Goal: Task Accomplishment & Management: Complete application form

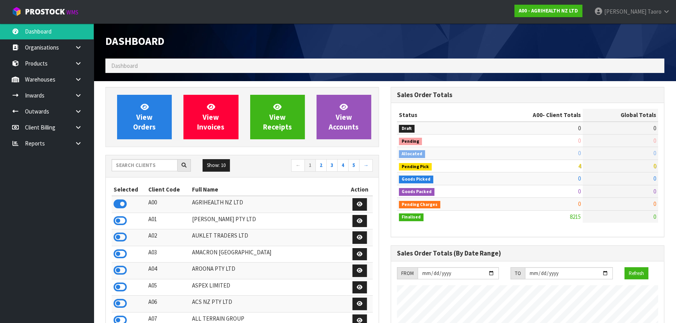
scroll to position [590, 285]
click at [148, 163] on input "text" at bounding box center [145, 165] width 66 height 12
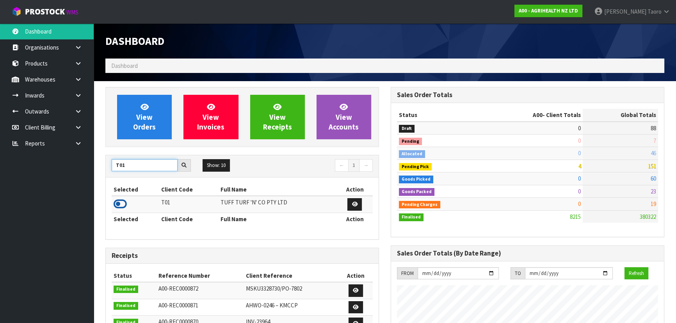
type input "T01"
click at [118, 203] on icon at bounding box center [120, 204] width 13 height 12
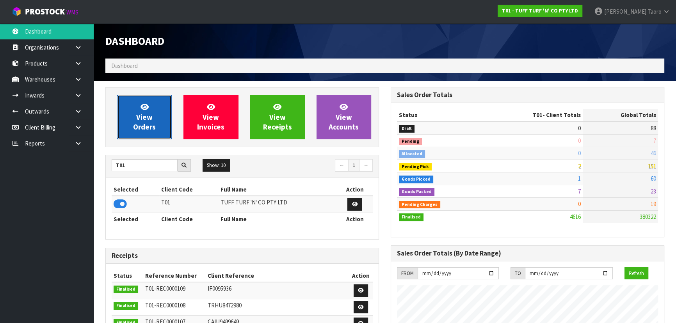
click at [145, 122] on span "View Orders" at bounding box center [144, 116] width 23 height 29
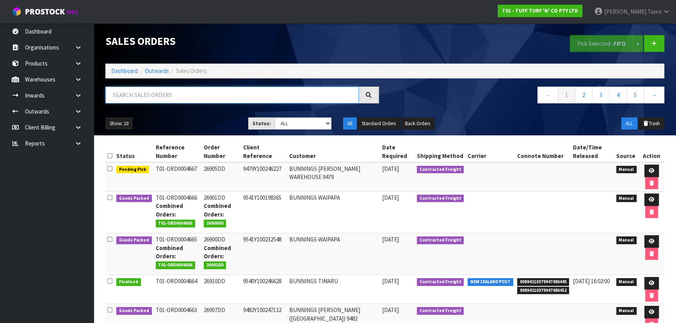
click at [161, 96] on input "text" at bounding box center [231, 95] width 253 height 17
type input "JOB-0411546"
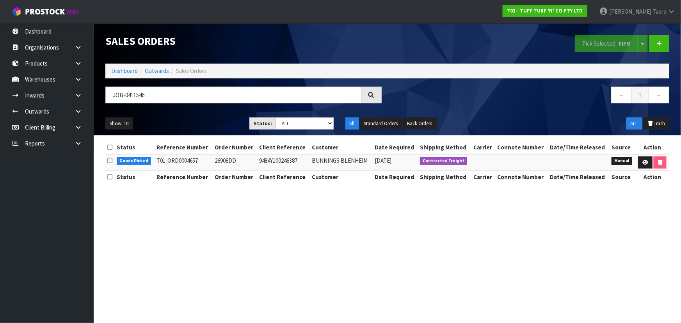
click at [238, 130] on ul "Show: 10 5 10 25 50" at bounding box center [171, 123] width 132 height 12
click at [642, 162] on icon at bounding box center [645, 162] width 6 height 5
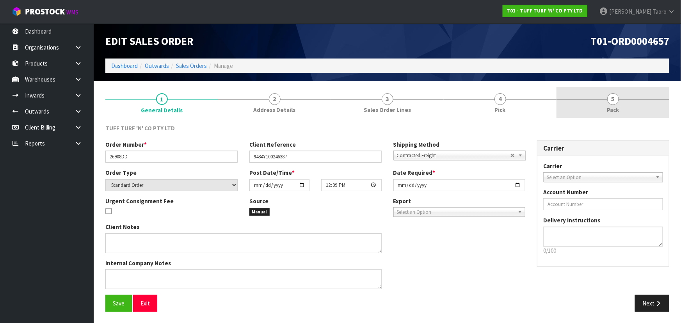
click at [624, 104] on link "5 Pack" at bounding box center [612, 102] width 113 height 31
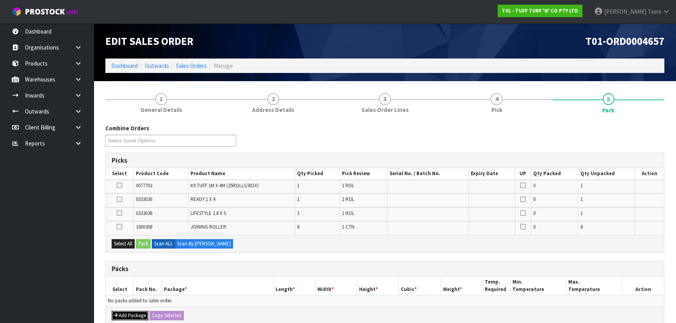
click at [132, 312] on button "Add Package" at bounding box center [130, 315] width 37 height 9
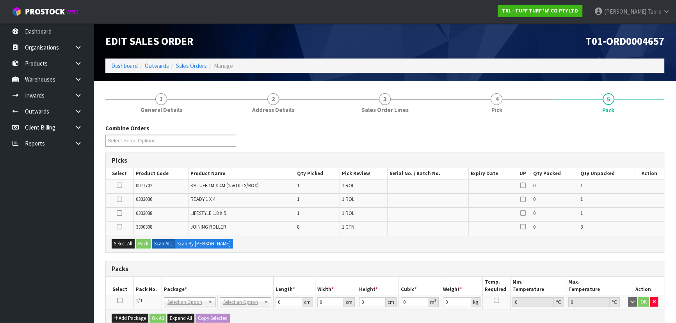
click at [118, 300] on icon at bounding box center [119, 300] width 5 height 0
drag, startPoint x: 127, startPoint y: 242, endPoint x: 140, endPoint y: 243, distance: 13.3
click at [128, 242] on button "Select All" at bounding box center [123, 243] width 23 height 9
drag, startPoint x: 145, startPoint y: 243, endPoint x: 174, endPoint y: 246, distance: 29.4
click at [145, 243] on button "Pack" at bounding box center [143, 243] width 15 height 9
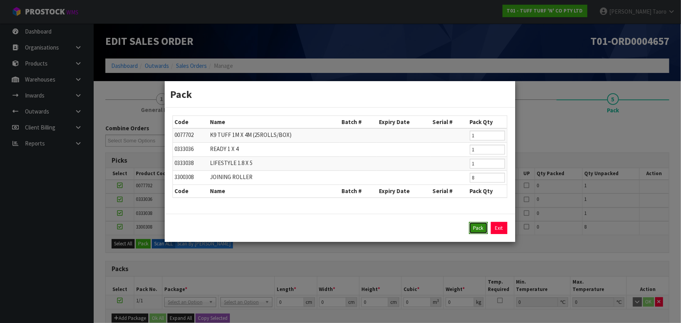
click at [478, 227] on button "Pack" at bounding box center [478, 228] width 19 height 12
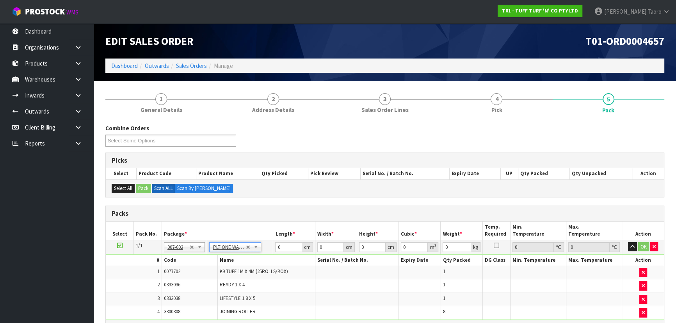
type input "31.08"
click at [285, 248] on input "0" at bounding box center [288, 247] width 27 height 10
type input "183"
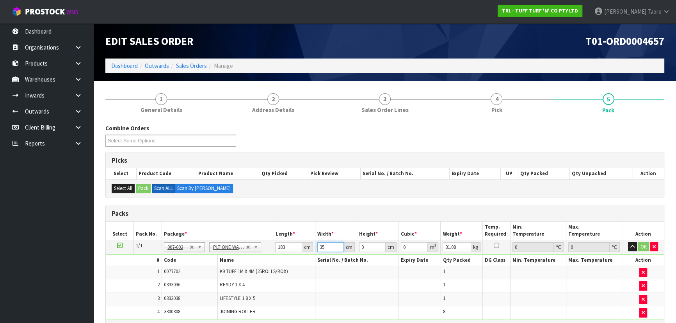
type input "35"
type input "5"
type input "0.032025"
type input "53"
type input "0.339465"
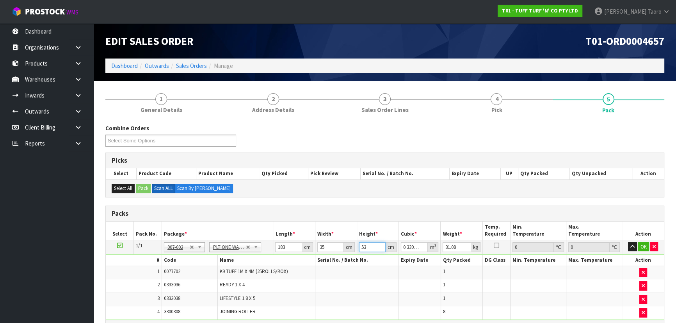
type input "53"
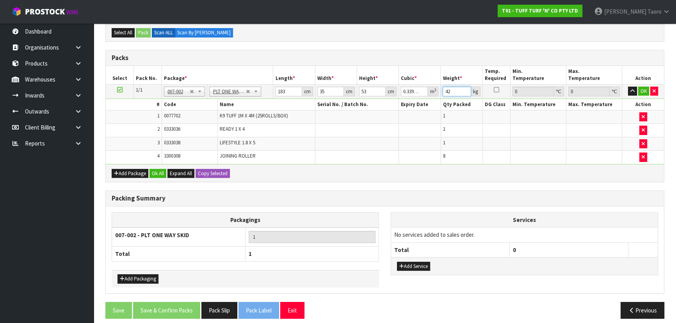
scroll to position [160, 0]
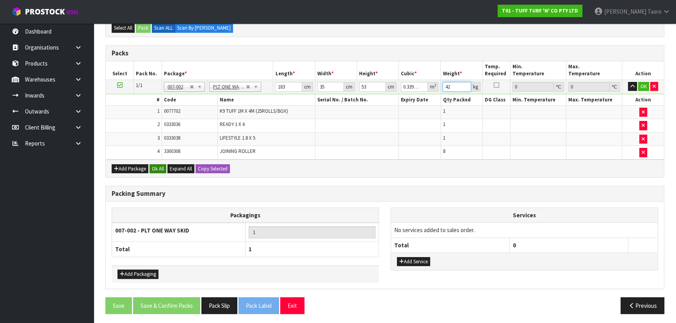
type input "42"
click at [163, 171] on button "Ok All" at bounding box center [157, 168] width 17 height 9
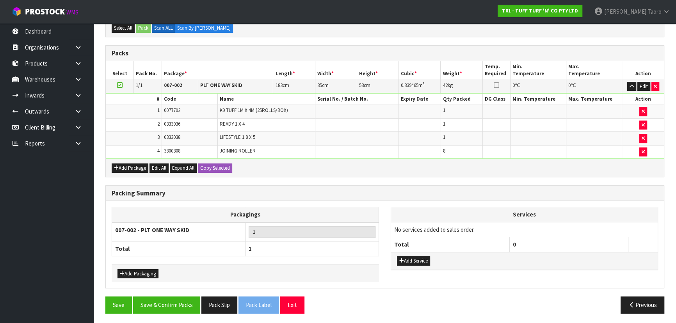
scroll to position [160, 0]
click at [182, 300] on button "Save & Confirm Packs" at bounding box center [166, 305] width 67 height 17
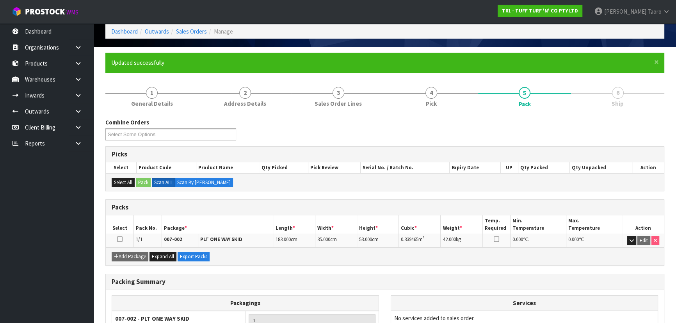
scroll to position [106, 0]
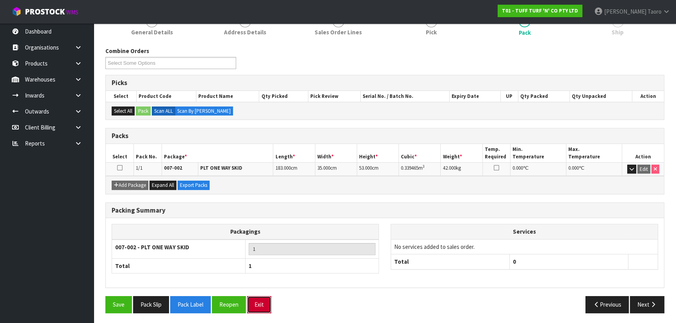
click at [262, 301] on button "Exit" at bounding box center [259, 304] width 24 height 17
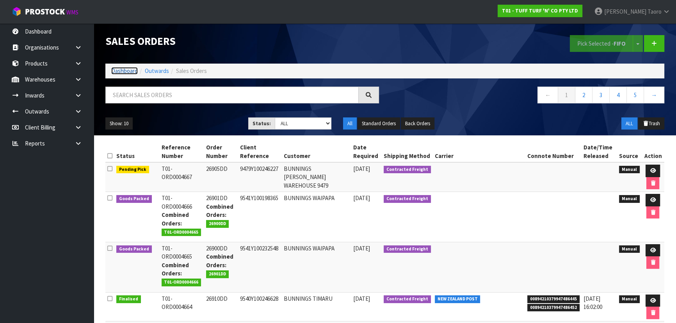
click at [123, 71] on link "Dashboard" at bounding box center [124, 70] width 27 height 7
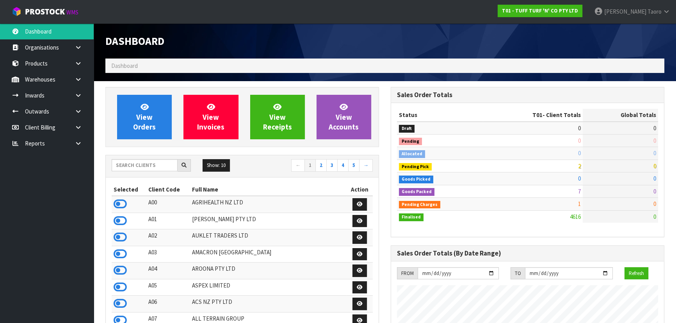
scroll to position [590, 285]
click at [163, 166] on input "text" at bounding box center [145, 165] width 66 height 12
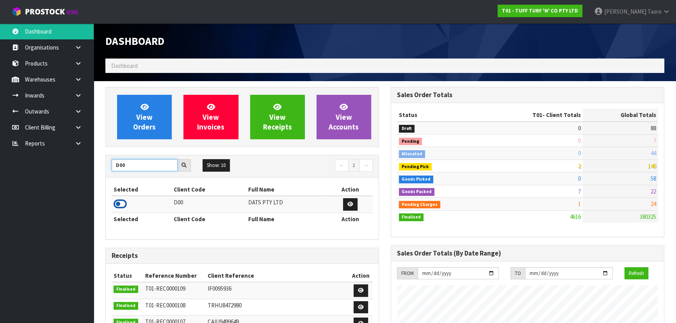
type input "D00"
click at [123, 201] on icon at bounding box center [120, 204] width 13 height 12
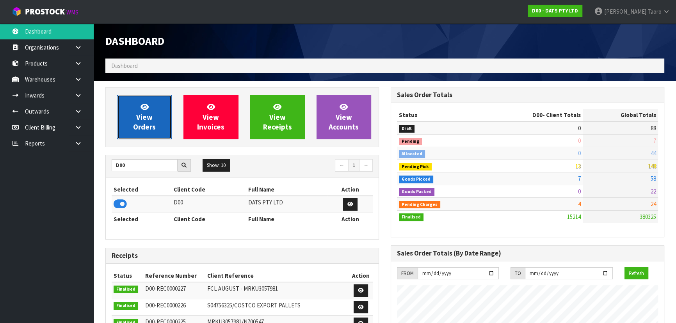
click at [140, 124] on span "View Orders" at bounding box center [144, 116] width 23 height 29
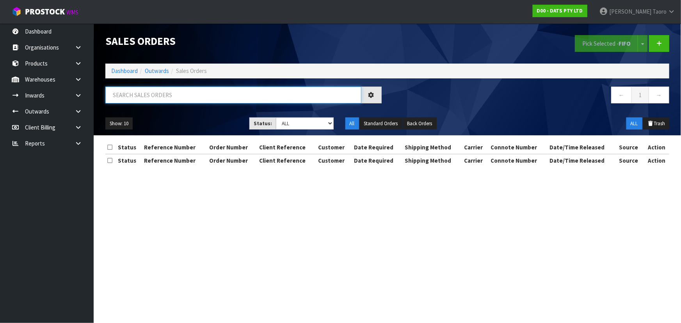
click at [151, 98] on input "text" at bounding box center [233, 95] width 256 height 17
type input "JOB-0411125"
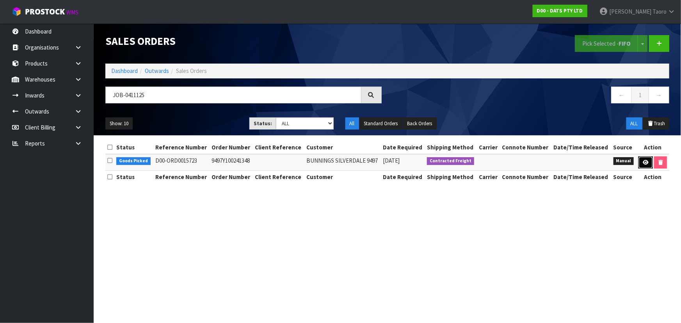
click at [643, 162] on icon at bounding box center [646, 162] width 6 height 5
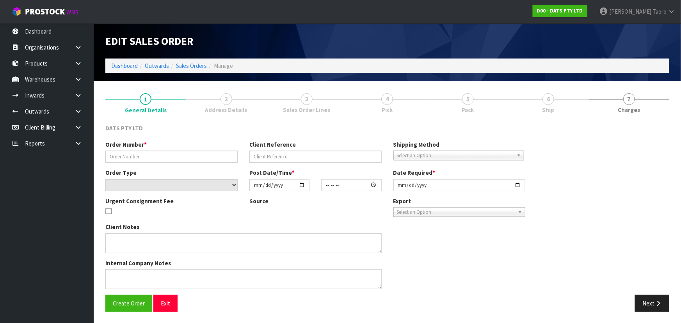
type input "9497Y100241348"
select select "number:0"
type input "[DATE]"
type input "09:00:00.000"
type input "[DATE]"
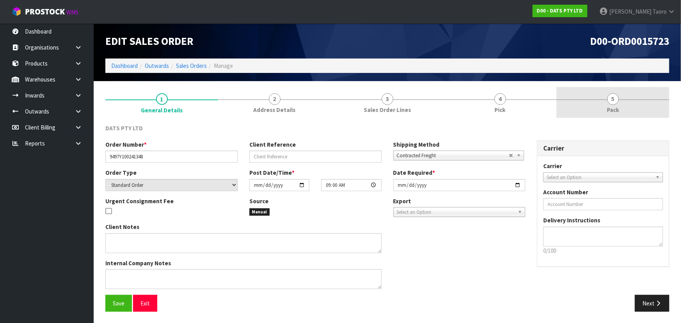
click at [627, 102] on link "5 Pack" at bounding box center [612, 102] width 113 height 31
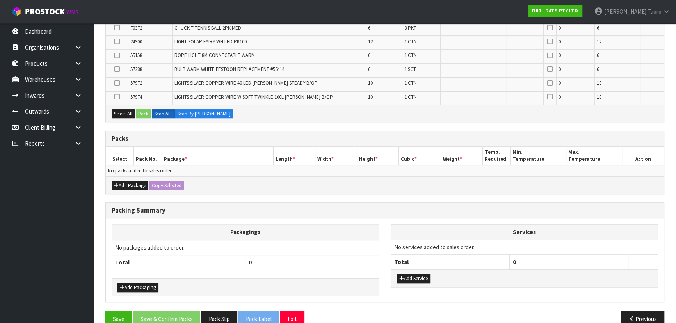
scroll to position [446, 0]
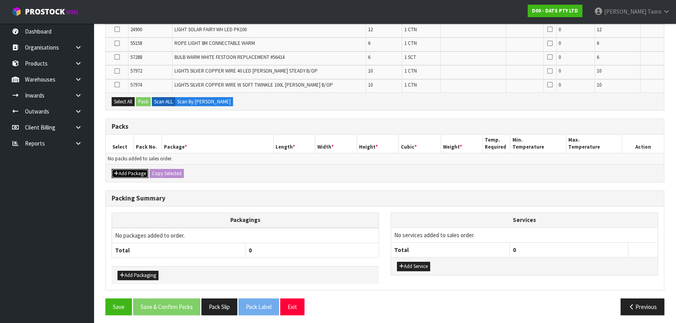
drag, startPoint x: 130, startPoint y: 171, endPoint x: 129, endPoint y: 164, distance: 6.7
click at [130, 170] on button "Add Package" at bounding box center [130, 173] width 37 height 9
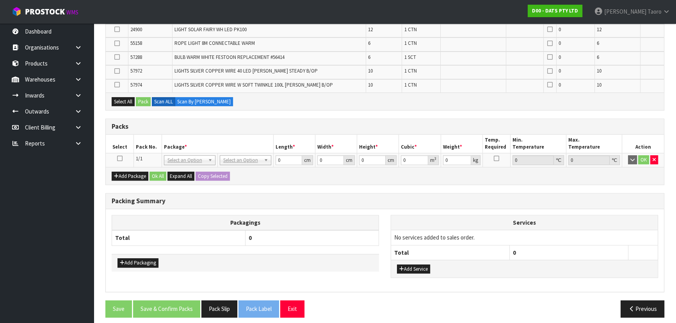
click at [118, 158] on icon at bounding box center [119, 158] width 5 height 0
click at [246, 216] on th "Packagings" at bounding box center [245, 222] width 267 height 15
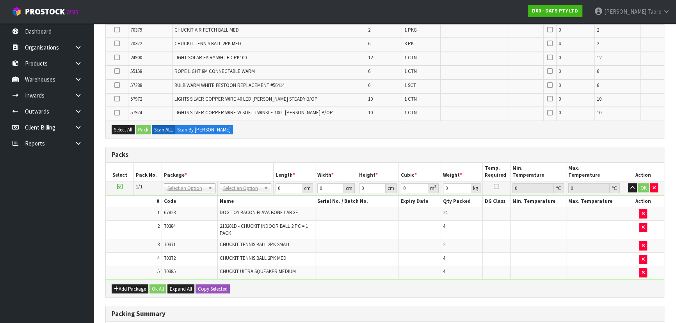
scroll to position [0, 0]
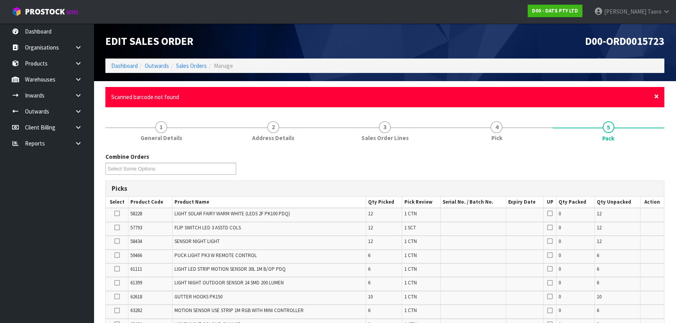
click at [655, 96] on span "×" at bounding box center [656, 96] width 5 height 11
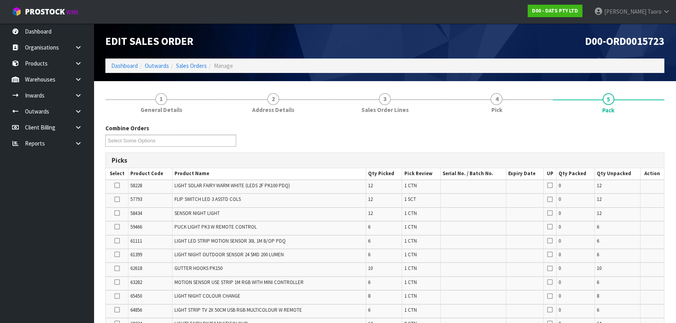
click at [611, 133] on div "Combine Orders D00-ORD0015716 D00-ORD0015717 D00-ORD0015719 D00-ORD0015720 D00-…" at bounding box center [384, 138] width 570 height 28
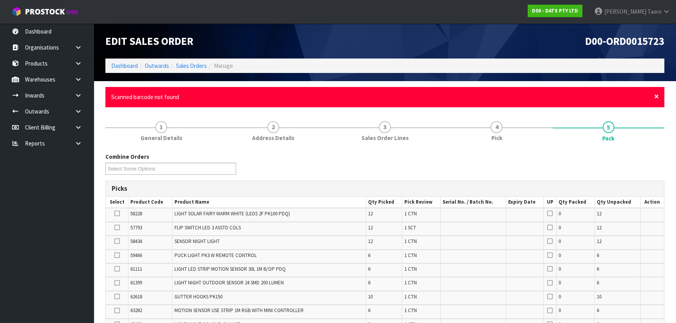
click at [655, 97] on span "×" at bounding box center [656, 96] width 5 height 11
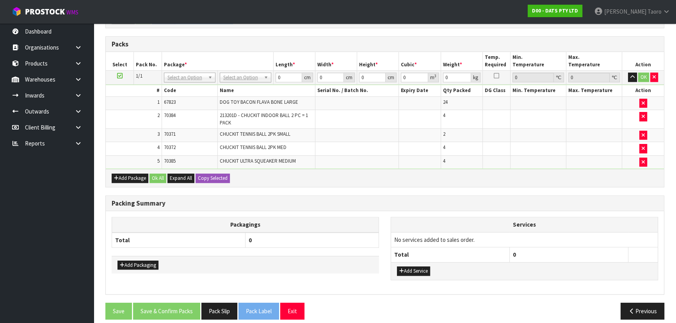
scroll to position [478, 0]
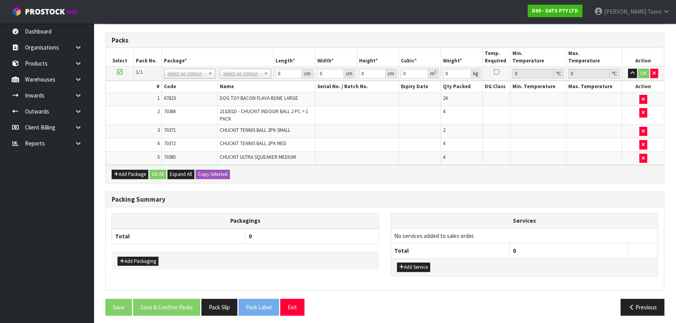
click at [589, 207] on div "Packagings Total 0 Add Packaging Services No services added to sales order. Tot…" at bounding box center [385, 248] width 558 height 83
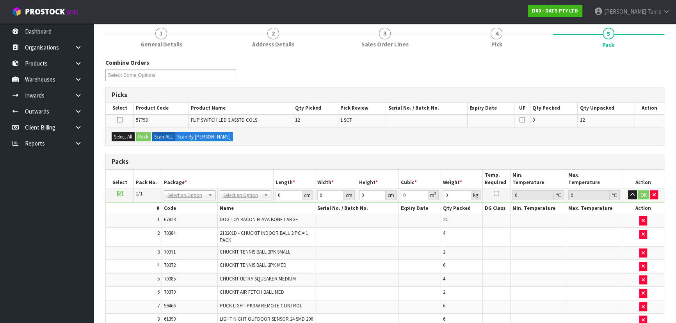
scroll to position [0, 0]
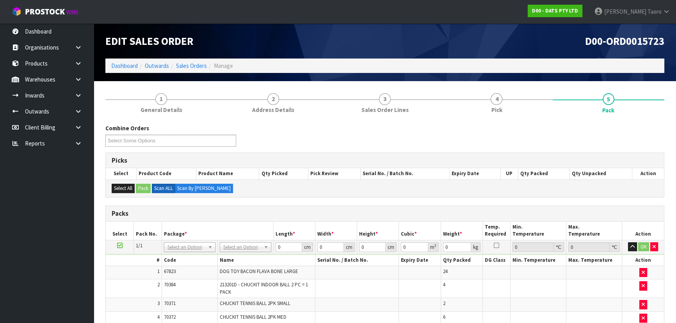
click at [635, 247] on button "button" at bounding box center [632, 246] width 9 height 9
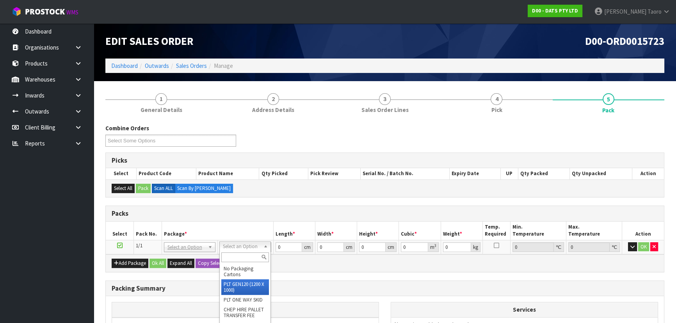
drag, startPoint x: 247, startPoint y: 286, endPoint x: 273, endPoint y: 259, distance: 37.0
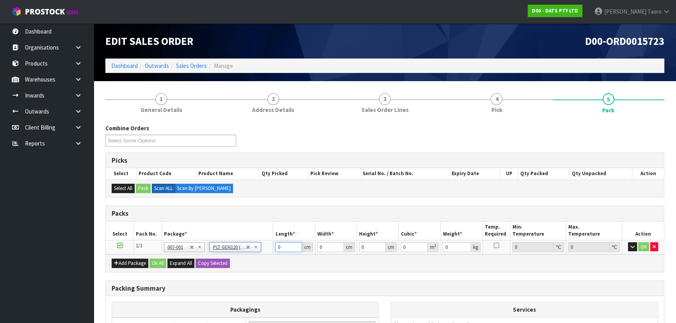
click at [289, 245] on input "0" at bounding box center [288, 247] width 27 height 10
type input "120"
type input "100"
type input "171.292"
click at [289, 245] on input "120" at bounding box center [288, 247] width 27 height 10
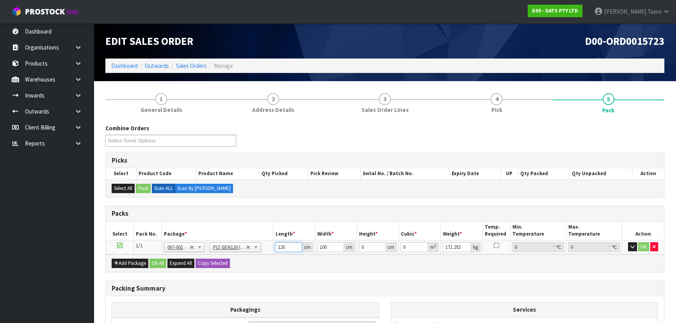
click at [289, 245] on input "120" at bounding box center [288, 247] width 27 height 10
type input "120"
type input "109"
type input "1"
type input "0.01308"
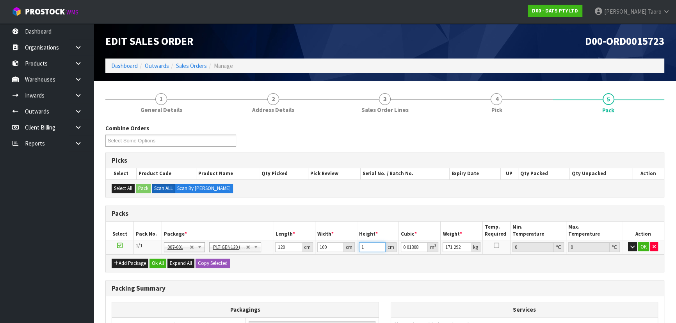
type input "13"
type input "0.17004"
type input "136"
type input "1.77888"
type input "136"
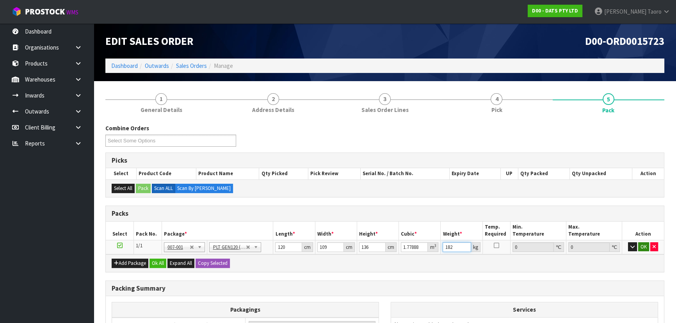
type input "182"
click at [643, 248] on button "OK" at bounding box center [643, 246] width 11 height 9
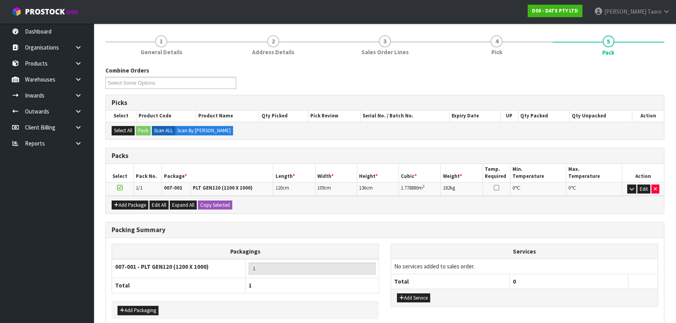
scroll to position [95, 0]
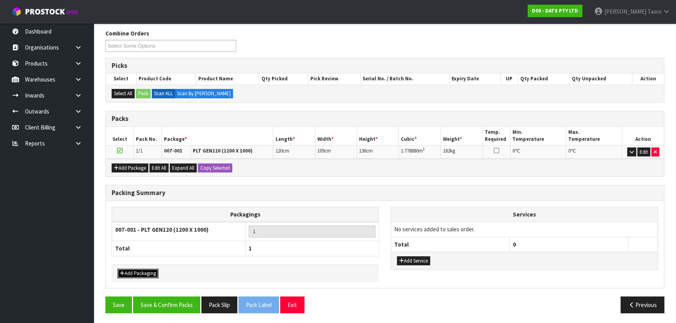
click at [152, 272] on button "Add Packaging" at bounding box center [137, 273] width 41 height 9
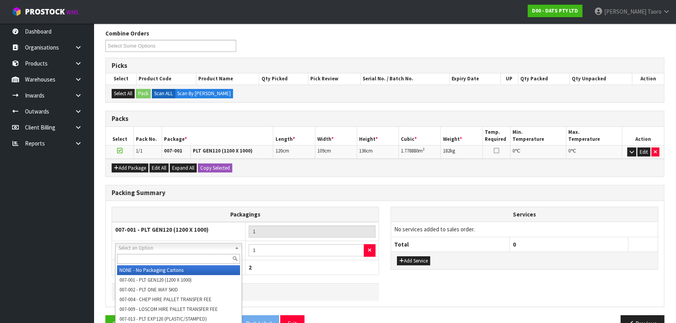
click at [179, 259] on input "text" at bounding box center [178, 259] width 123 height 10
type input "OC"
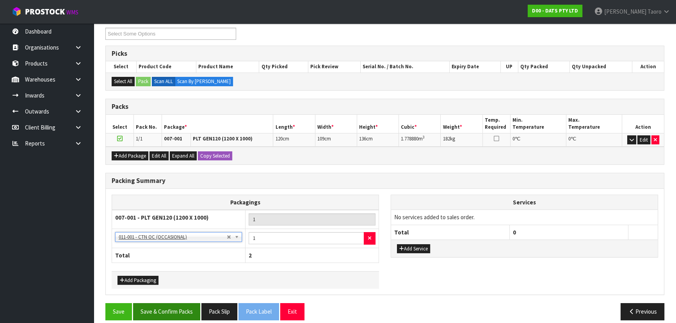
scroll to position [114, 0]
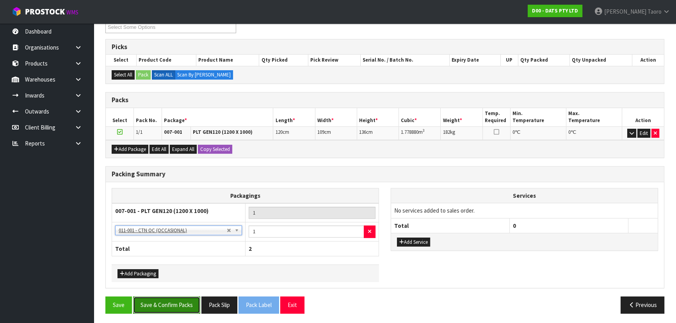
click at [179, 303] on button "Save & Confirm Packs" at bounding box center [166, 304] width 67 height 17
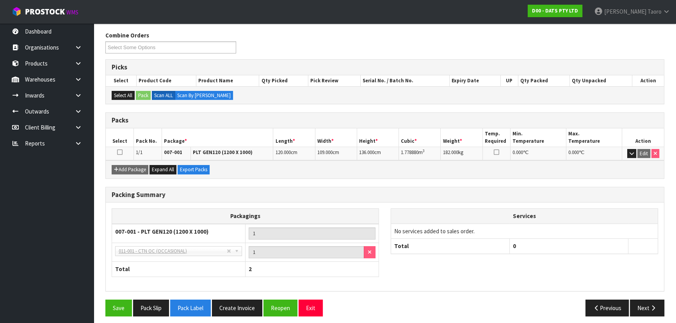
scroll to position [125, 0]
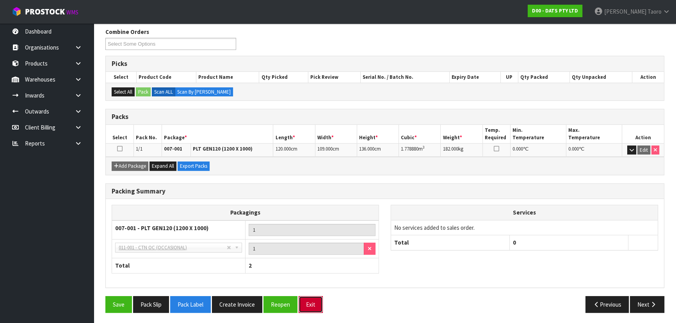
click at [319, 306] on button "Exit" at bounding box center [310, 304] width 24 height 17
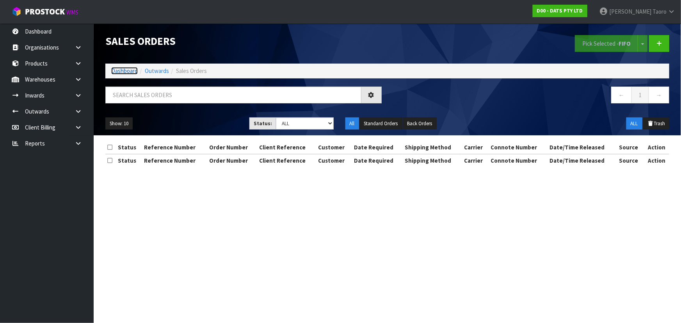
click at [125, 68] on link "Dashboard" at bounding box center [124, 70] width 27 height 7
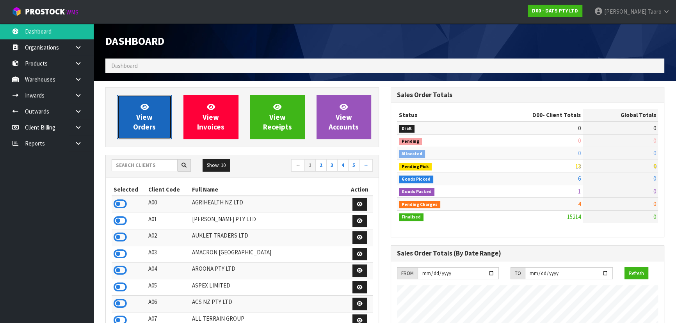
scroll to position [590, 285]
click at [152, 98] on link "View Orders" at bounding box center [144, 117] width 55 height 44
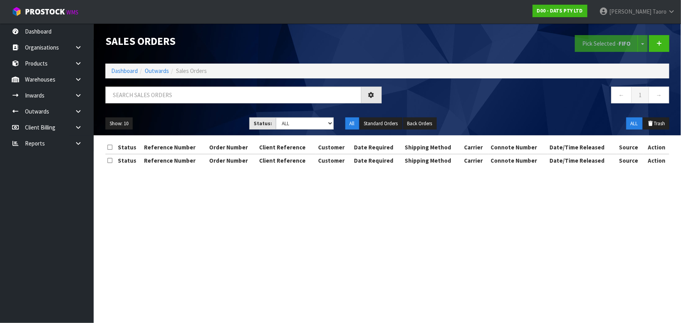
click at [157, 85] on div "Sales Orders Pick Selected - FIFO Split button! FIFO - First In First Out FEFO …" at bounding box center [386, 79] width 575 height 112
click at [162, 97] on input "text" at bounding box center [233, 95] width 256 height 17
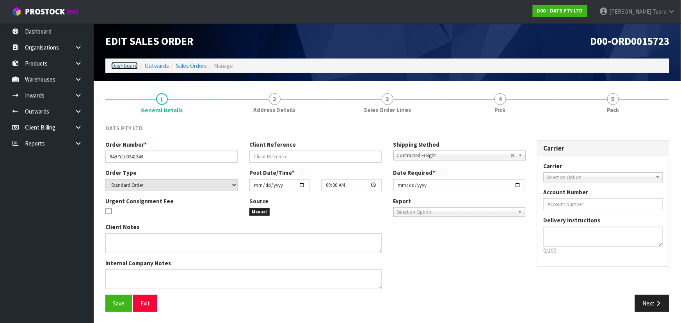
click at [120, 67] on link "Dashboard" at bounding box center [124, 65] width 27 height 7
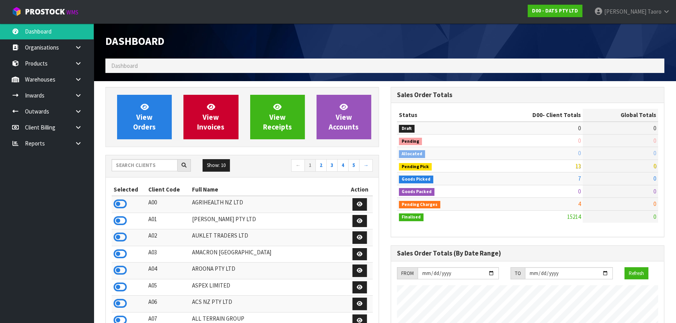
scroll to position [590, 285]
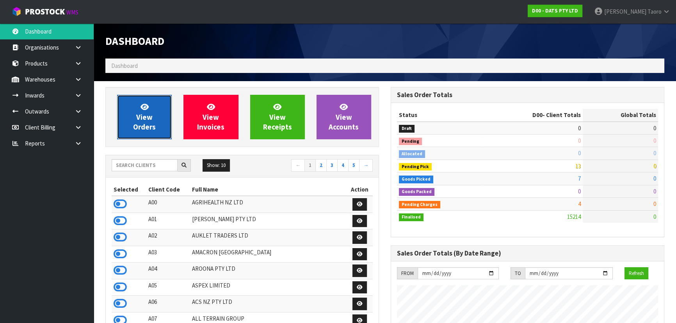
click at [169, 116] on link "View Orders" at bounding box center [144, 117] width 55 height 44
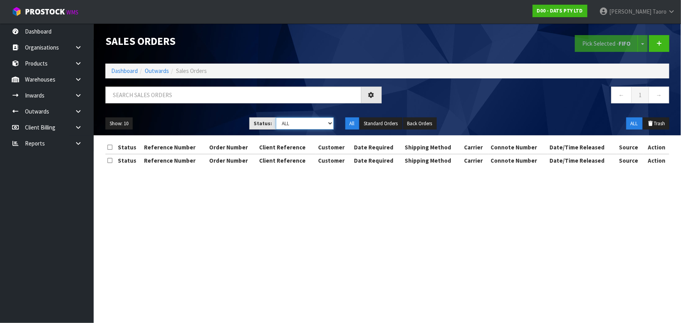
click at [300, 122] on select "Draft Pending Allocated Pending Pick Goods Picked Goods Packed Pending Charges …" at bounding box center [305, 123] width 58 height 12
select select "string:4"
click at [276, 117] on select "Draft Pending Allocated Pending Pick Goods Picked Goods Packed Pending Charges …" at bounding box center [305, 123] width 58 height 12
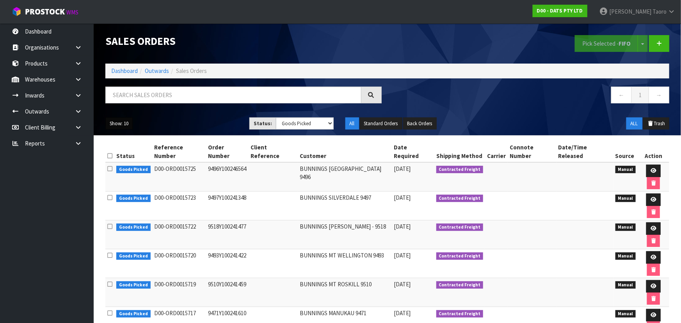
click at [121, 125] on button "Show: 10" at bounding box center [118, 123] width 27 height 12
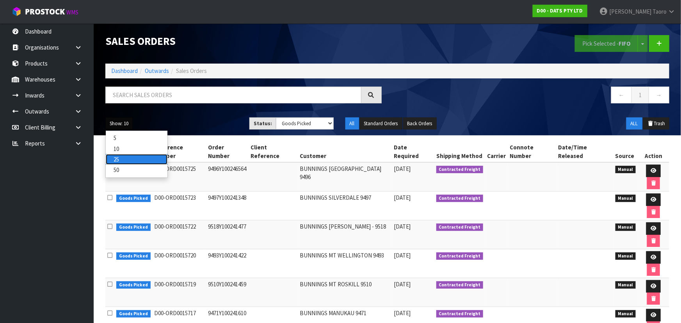
click at [123, 160] on link "25" at bounding box center [137, 159] width 62 height 11
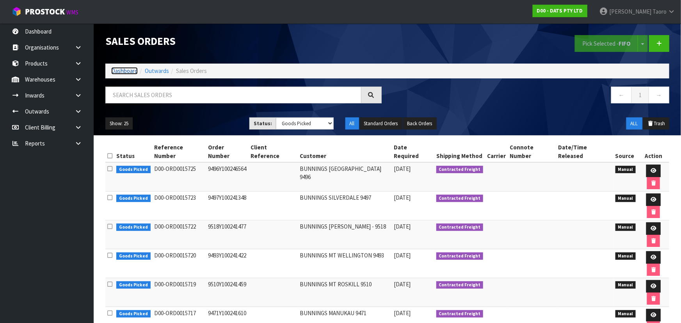
click at [124, 70] on link "Dashboard" at bounding box center [124, 70] width 27 height 7
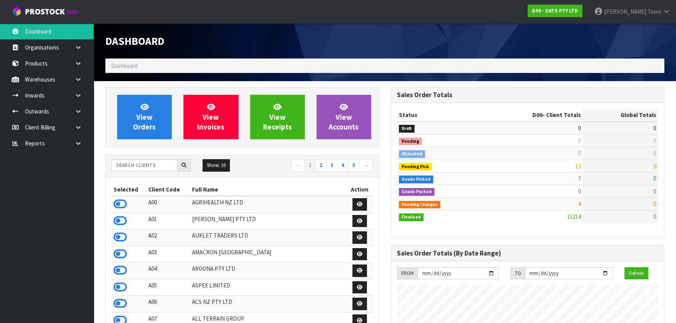
scroll to position [590, 285]
